Goal: Understand process/instructions: Learn about a topic

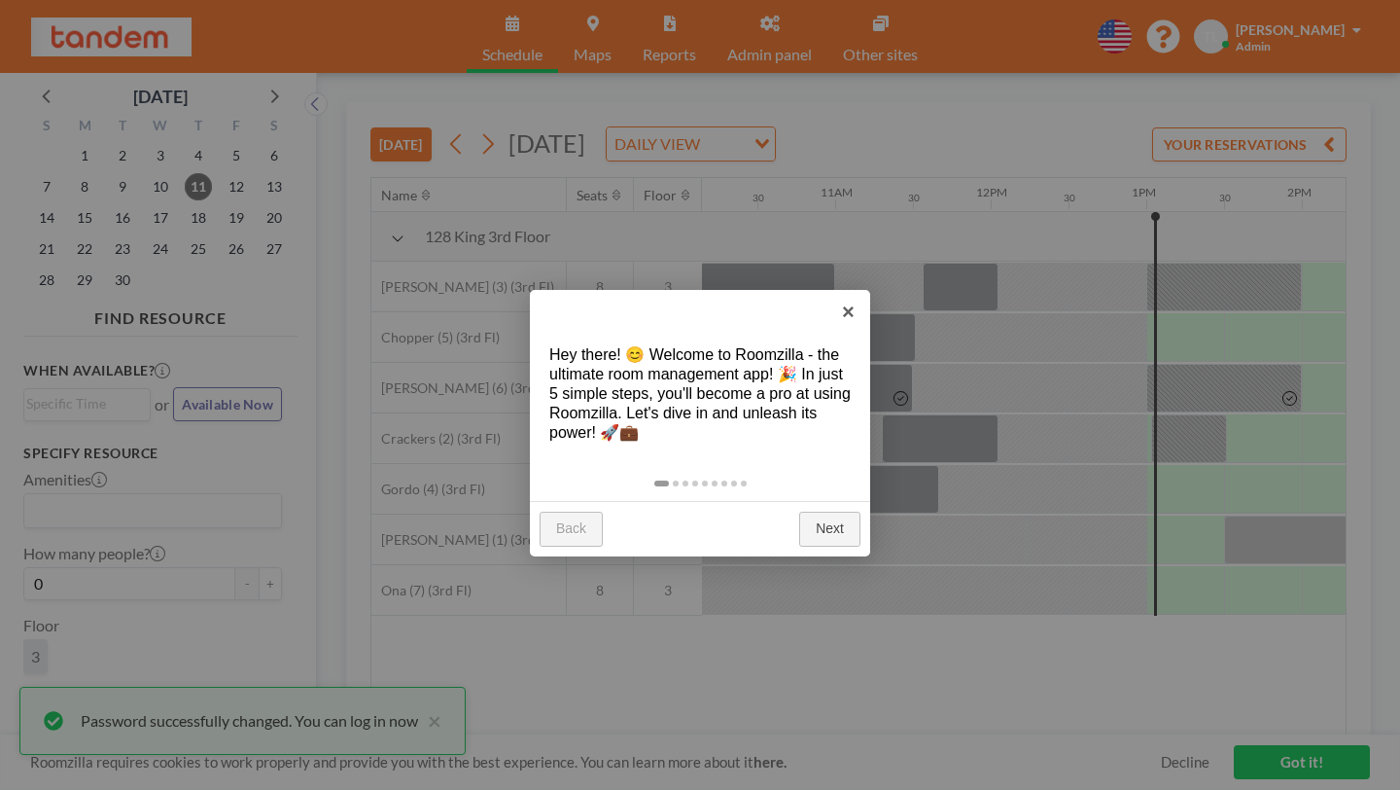
scroll to position [0, 1580]
click at [826, 511] on link "Next" at bounding box center [829, 528] width 61 height 35
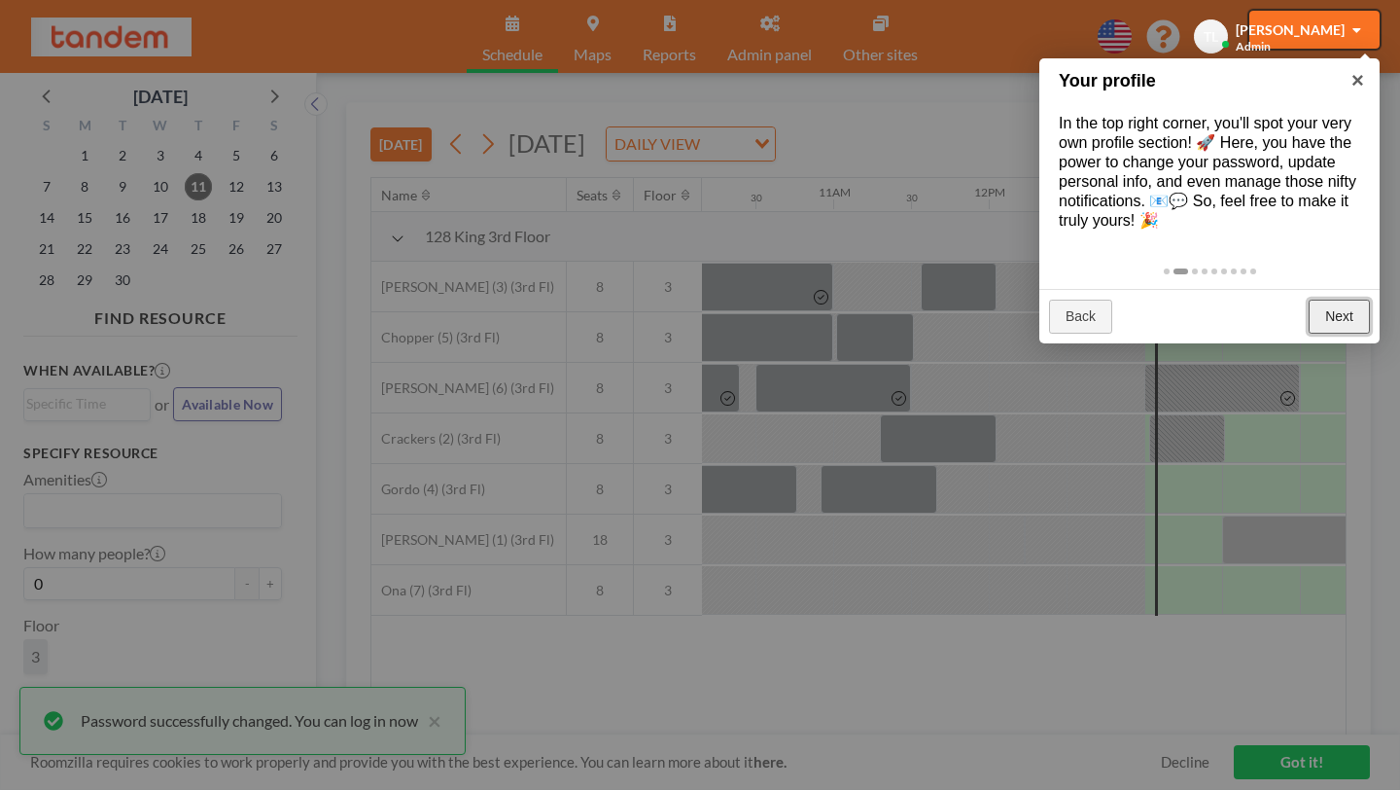
click at [1325, 299] on link "Next" at bounding box center [1339, 316] width 61 height 35
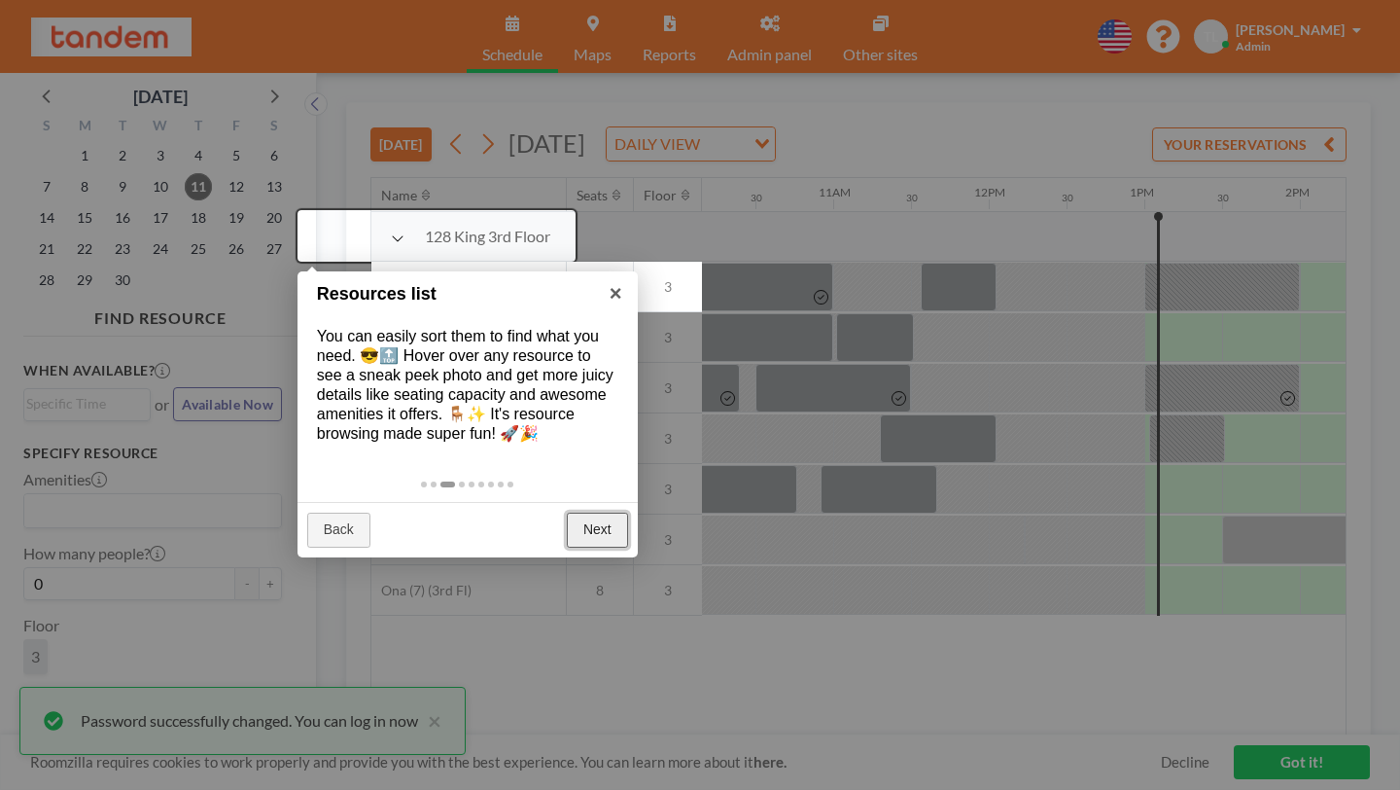
click at [588, 512] on link "Next" at bounding box center [597, 529] width 61 height 35
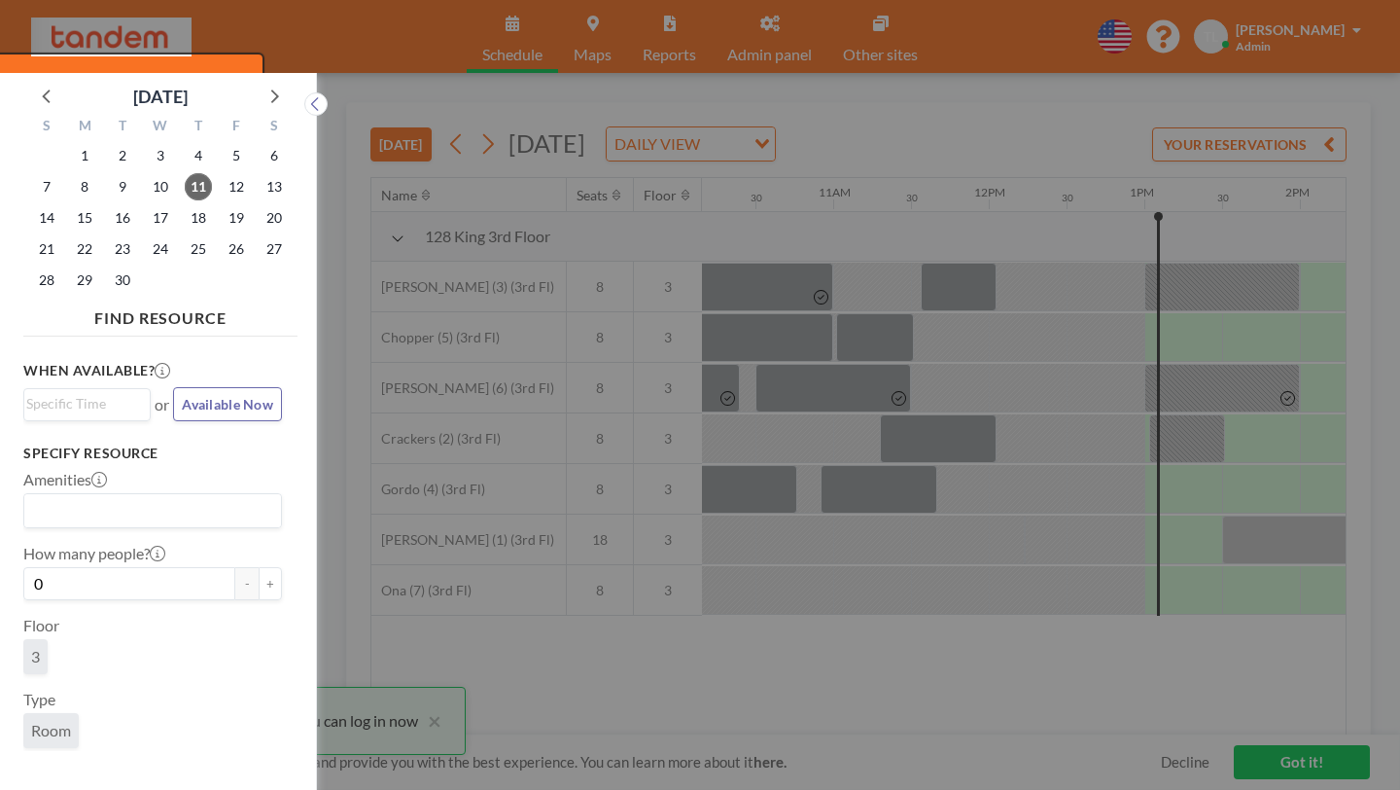
scroll to position [5, 0]
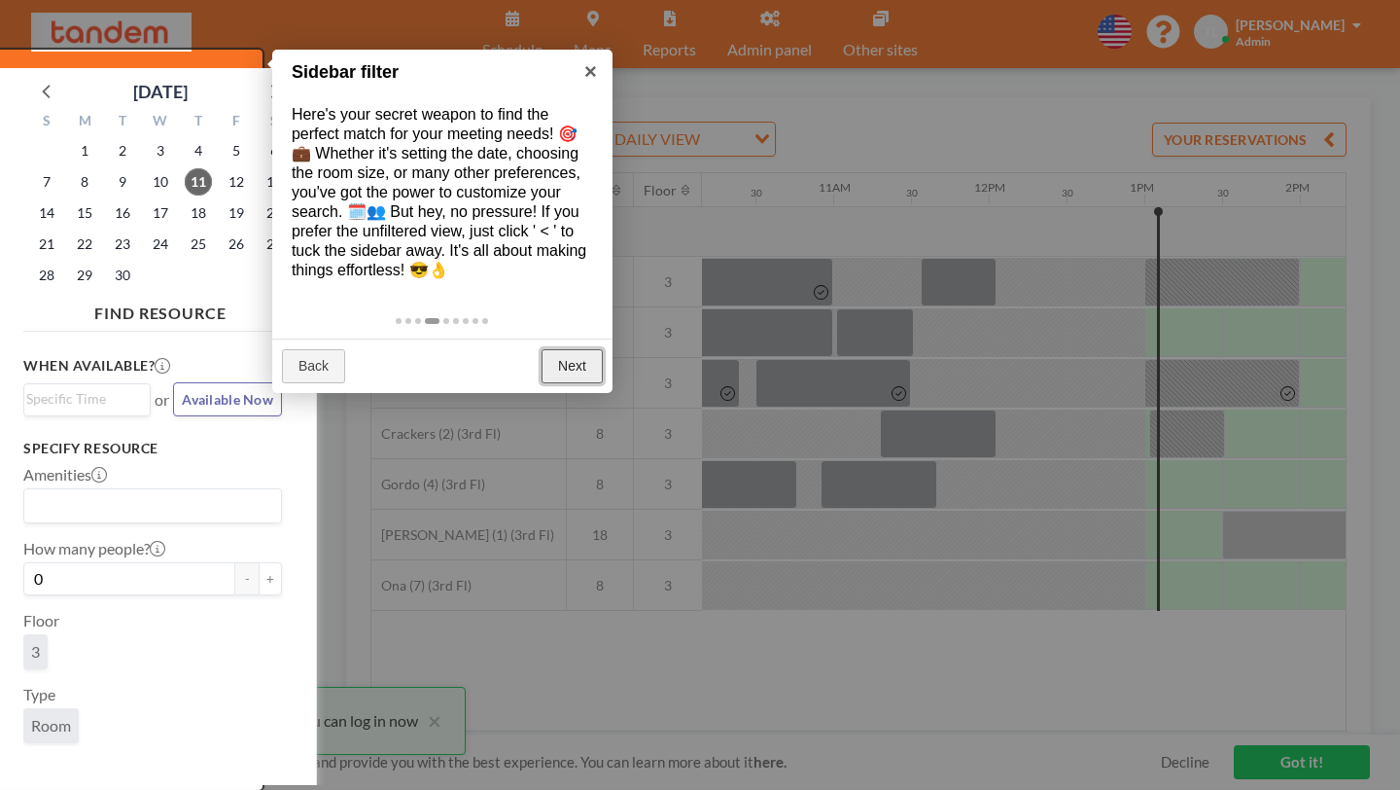
click at [576, 349] on link "Next" at bounding box center [572, 366] width 61 height 35
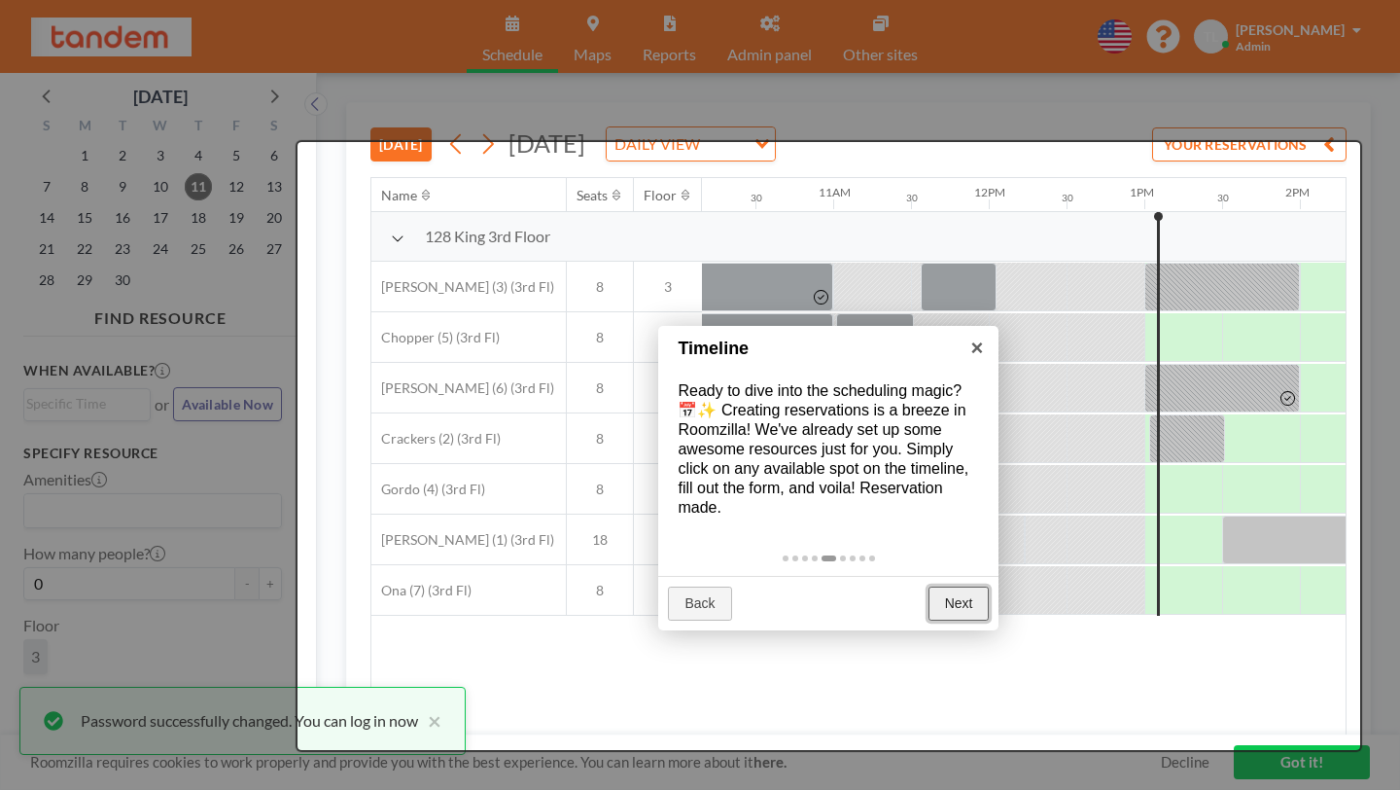
click at [967, 586] on link "Next" at bounding box center [959, 603] width 61 height 35
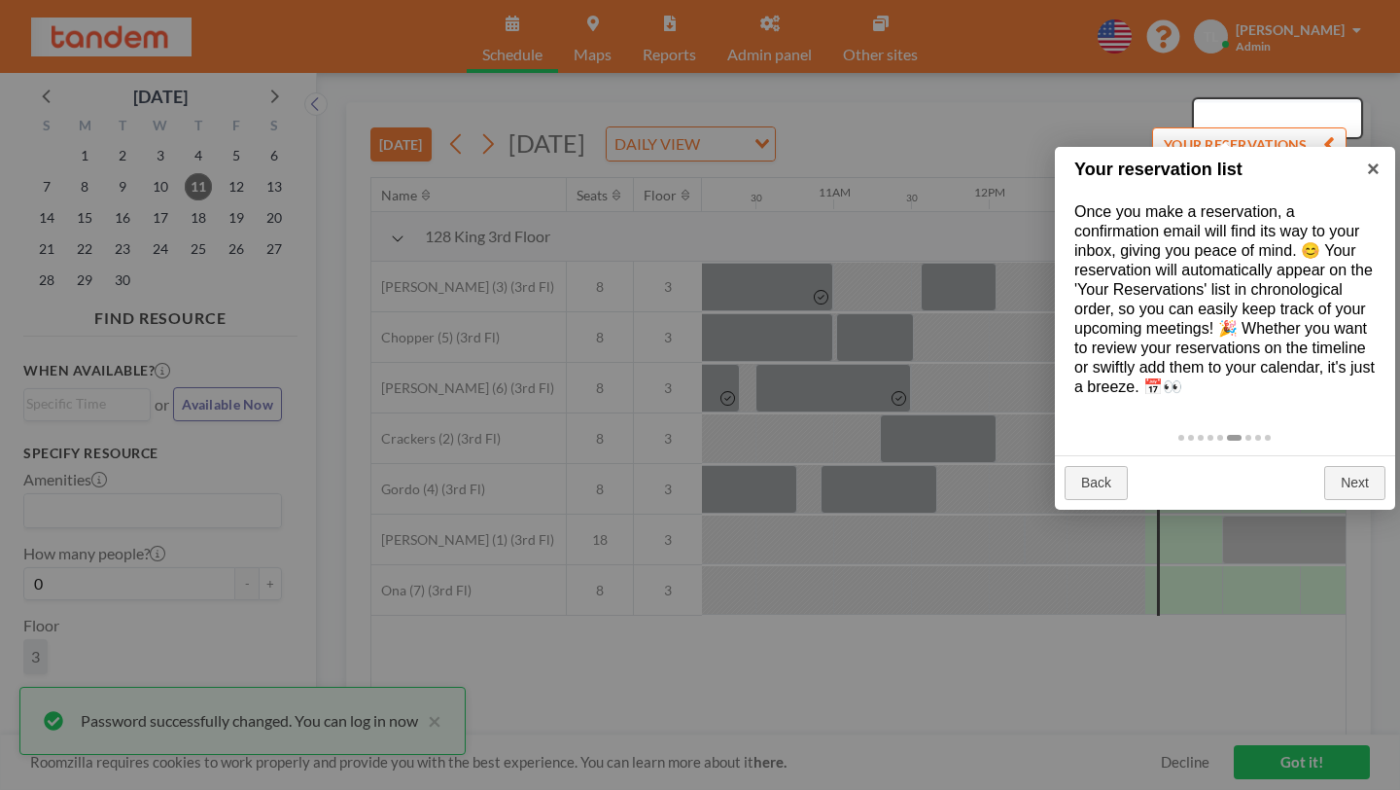
click at [965, 533] on div at bounding box center [700, 395] width 1400 height 790
click at [1358, 466] on link "Next" at bounding box center [1354, 483] width 61 height 35
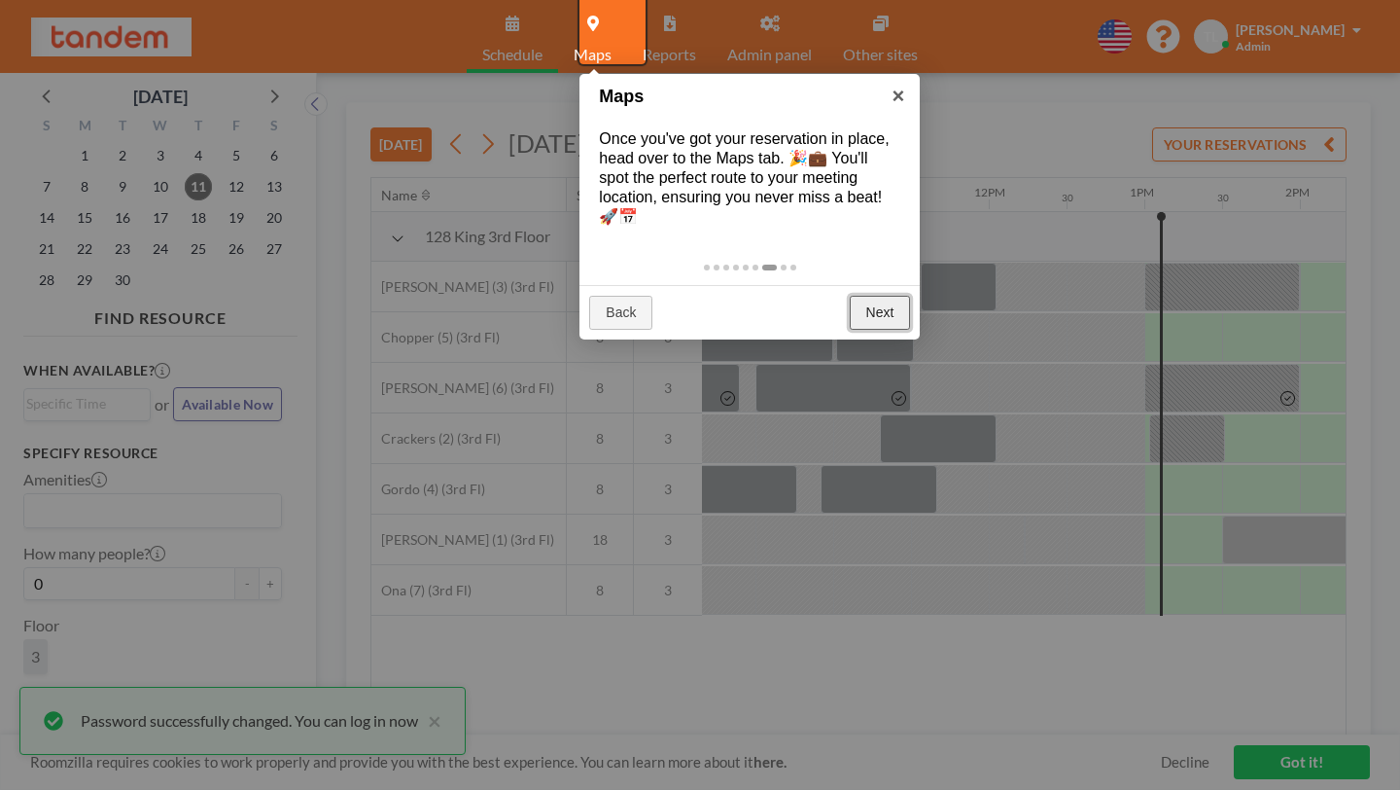
click at [894, 296] on link "Next" at bounding box center [880, 313] width 61 height 35
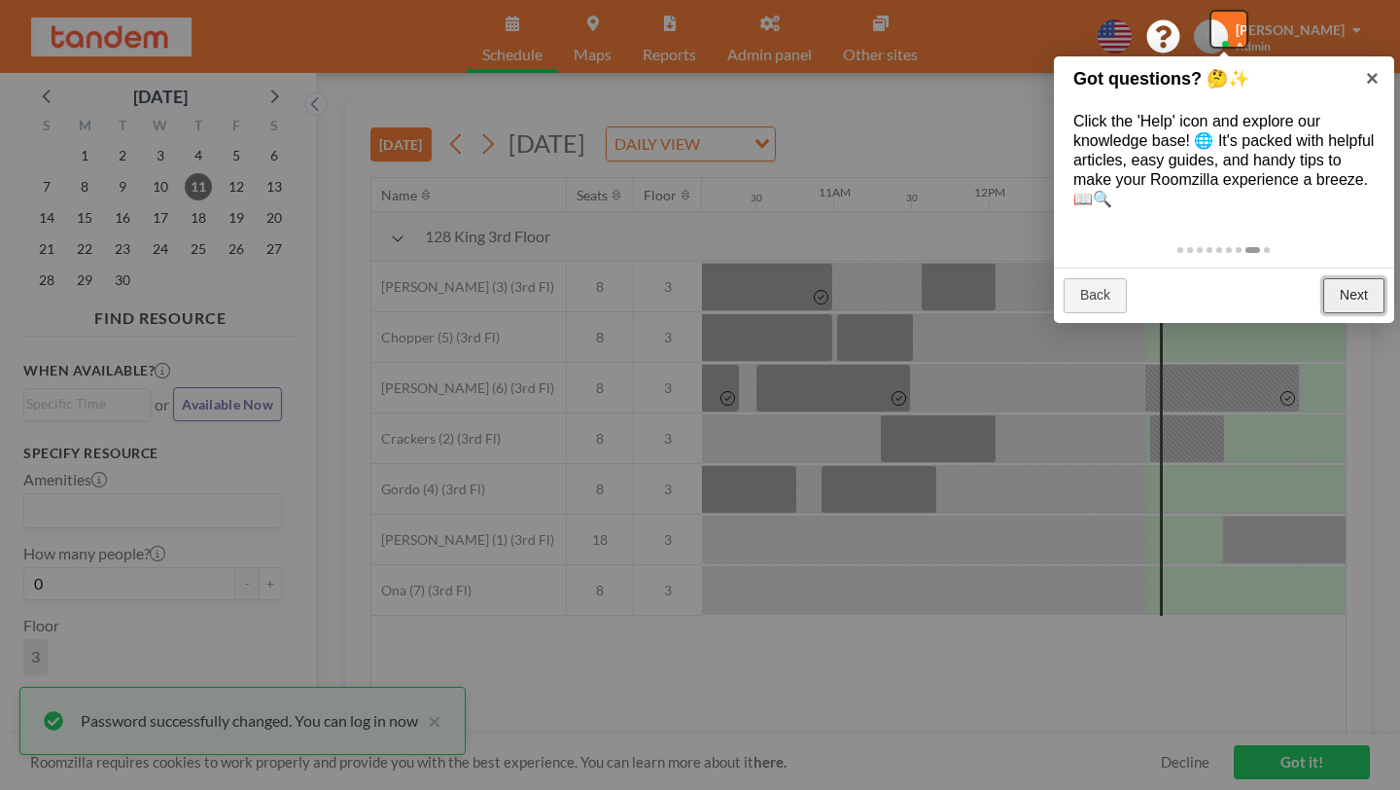
click at [1346, 278] on link "Next" at bounding box center [1353, 295] width 61 height 35
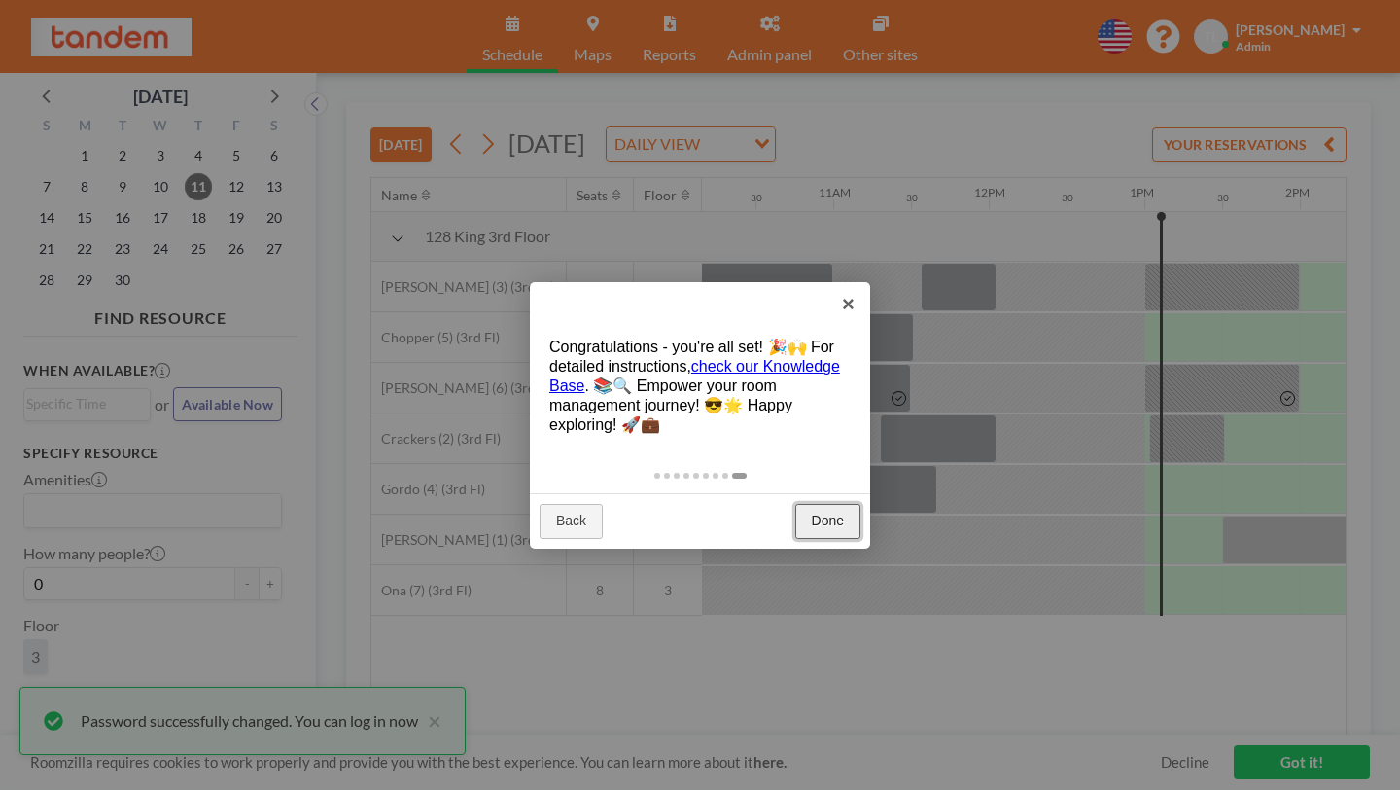
click at [830, 504] on link "Done" at bounding box center [827, 521] width 65 height 35
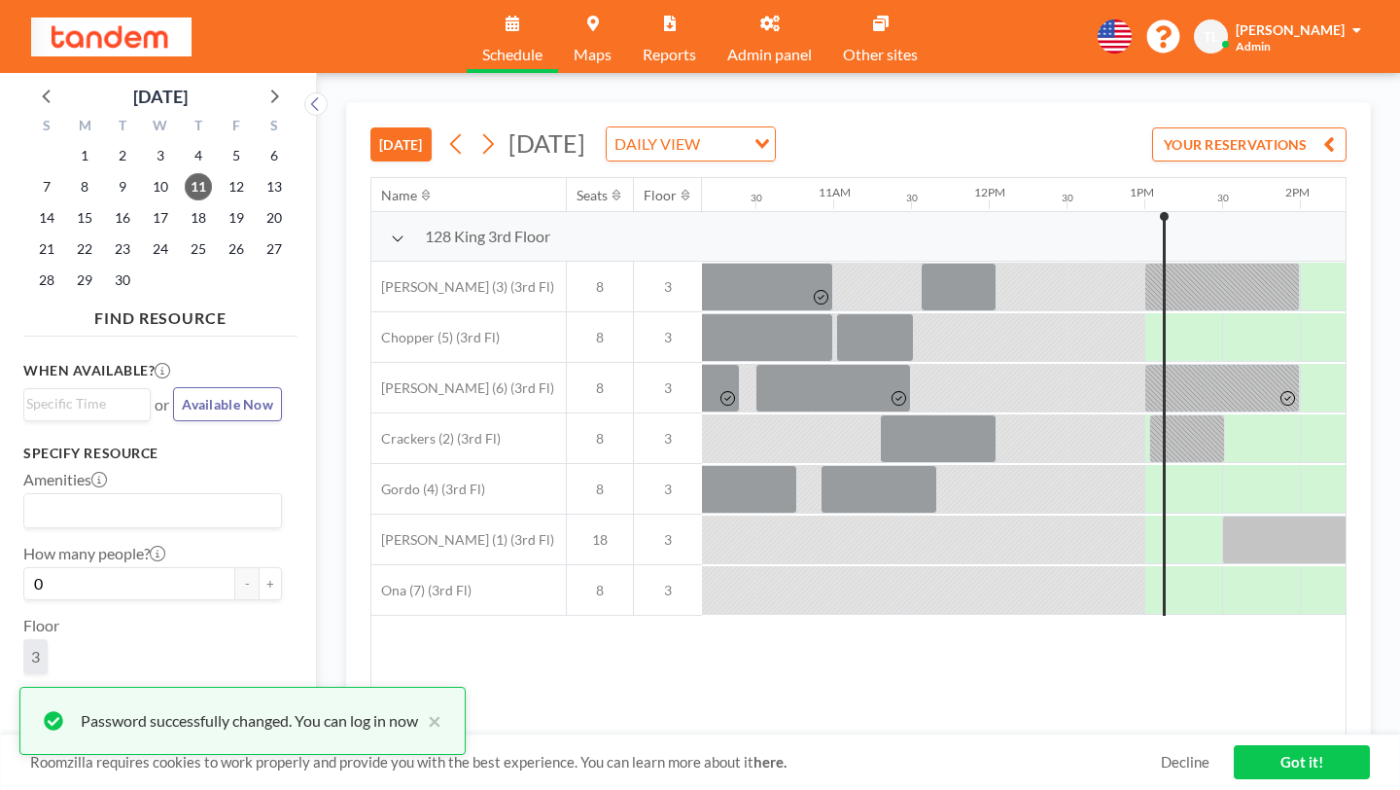
click at [95, 29] on img at bounding box center [111, 37] width 160 height 39
